Goal: Task Accomplishment & Management: Manage account settings

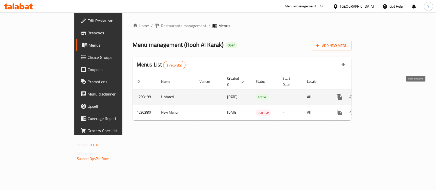
click at [382, 91] on link "enhanced table" at bounding box center [376, 97] width 12 height 12
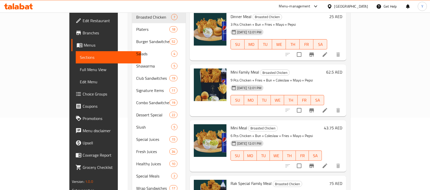
scroll to position [73, 0]
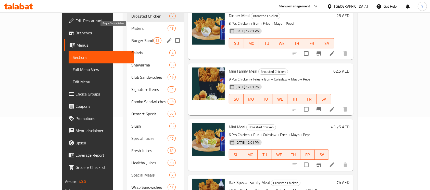
click at [131, 38] on span "Burger Sandwitches" at bounding box center [142, 41] width 22 height 6
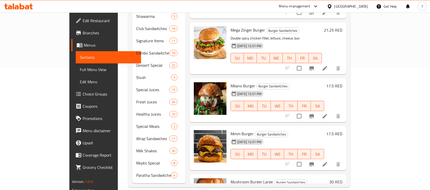
scroll to position [1476, 0]
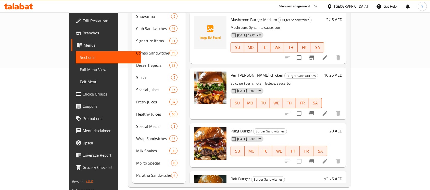
click at [356, 6] on div "[GEOGRAPHIC_DATA]" at bounding box center [351, 7] width 34 height 6
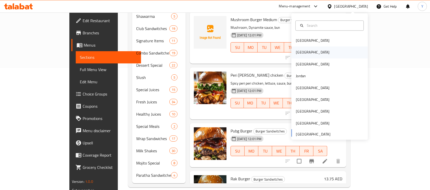
click at [317, 53] on div "[GEOGRAPHIC_DATA]" at bounding box center [329, 53] width 77 height 12
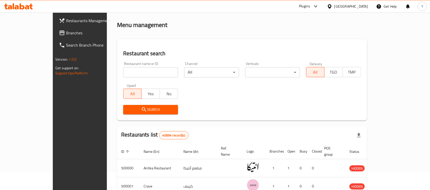
scroll to position [122, 0]
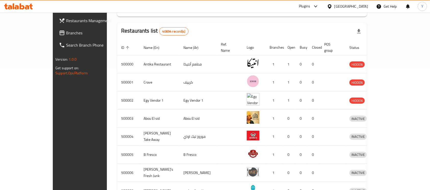
click at [66, 33] on span "Branches" at bounding box center [93, 33] width 55 height 6
